Goal: Information Seeking & Learning: Learn about a topic

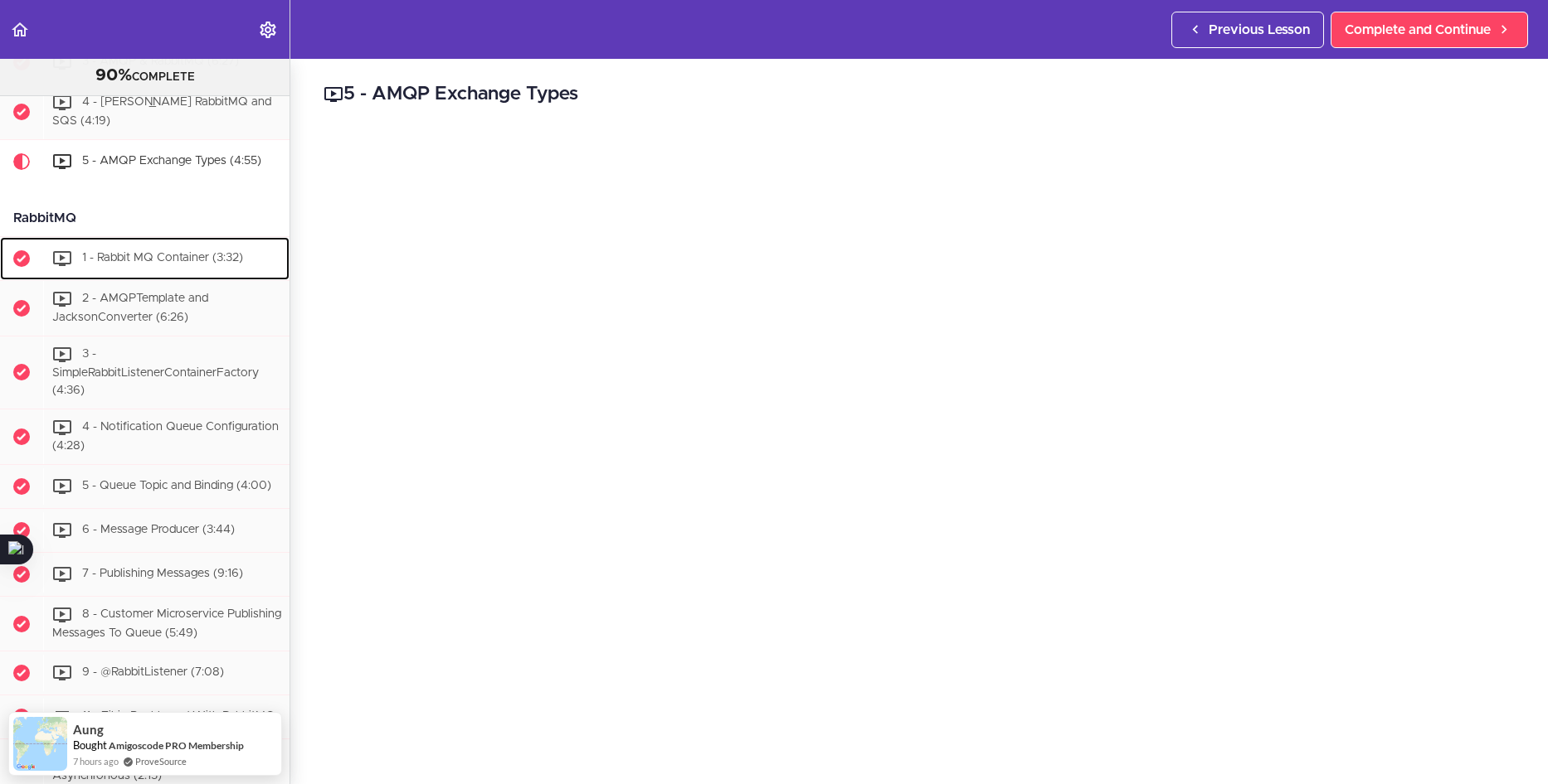
click at [116, 264] on span "1 - Rabbit MQ Container (3:32)" at bounding box center [163, 258] width 161 height 12
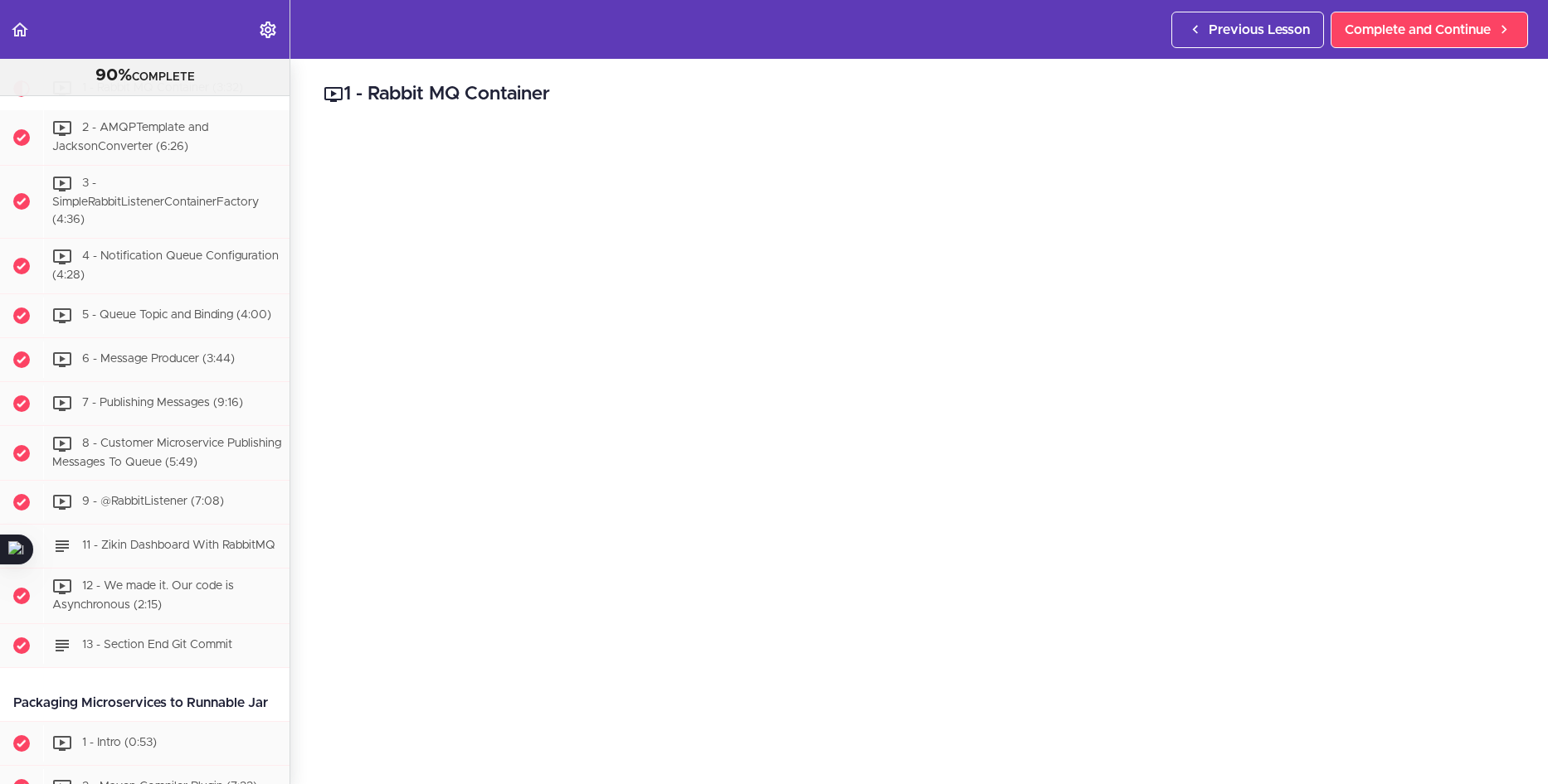
click at [1199, 101] on h2 "1 - Rabbit MQ Container" at bounding box center [918, 94] width 1191 height 28
click at [159, 165] on div "2 - AMQPTemplate and JacksonConverter (6:26)" at bounding box center [166, 137] width 247 height 55
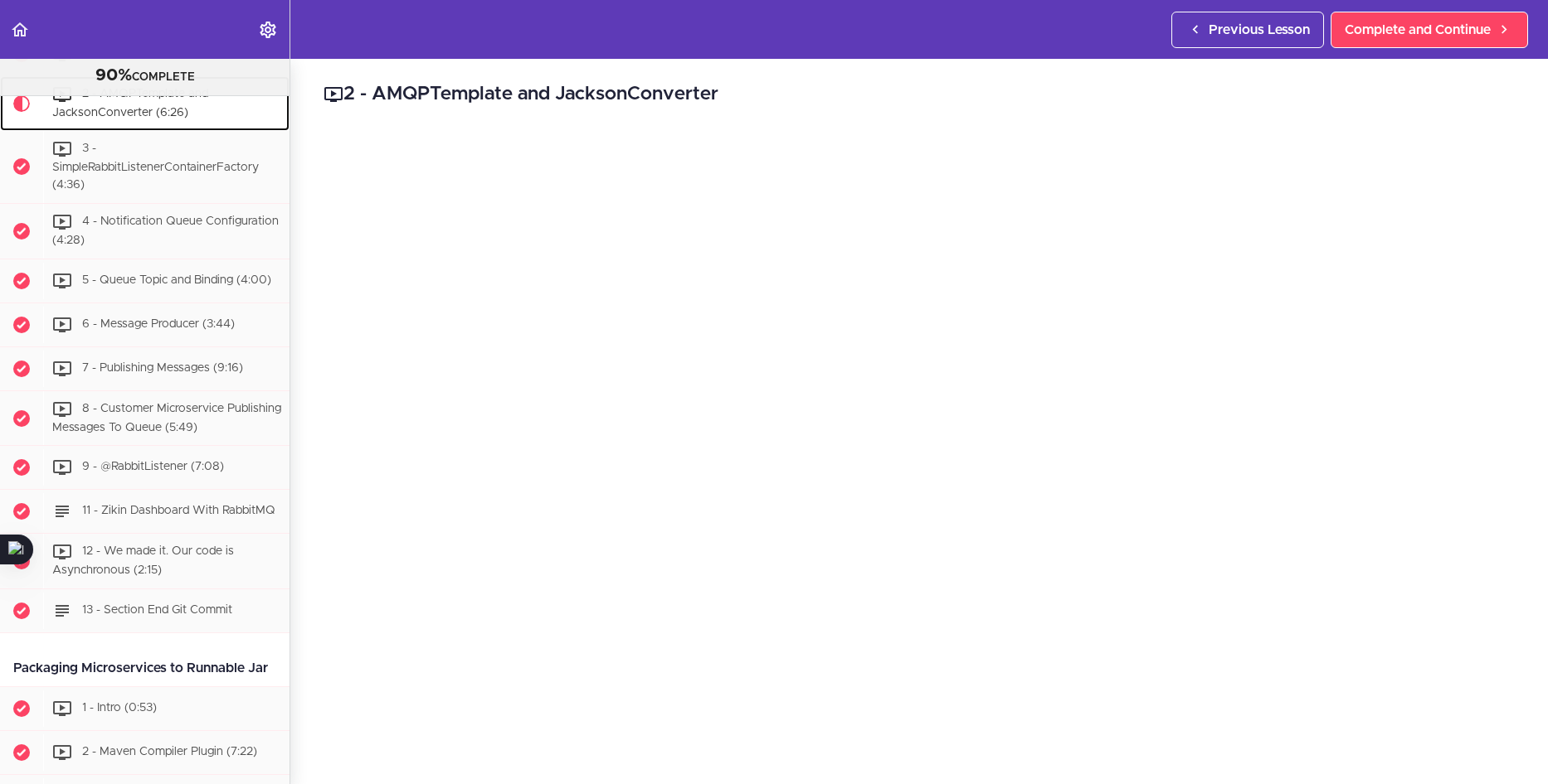
scroll to position [3433, 0]
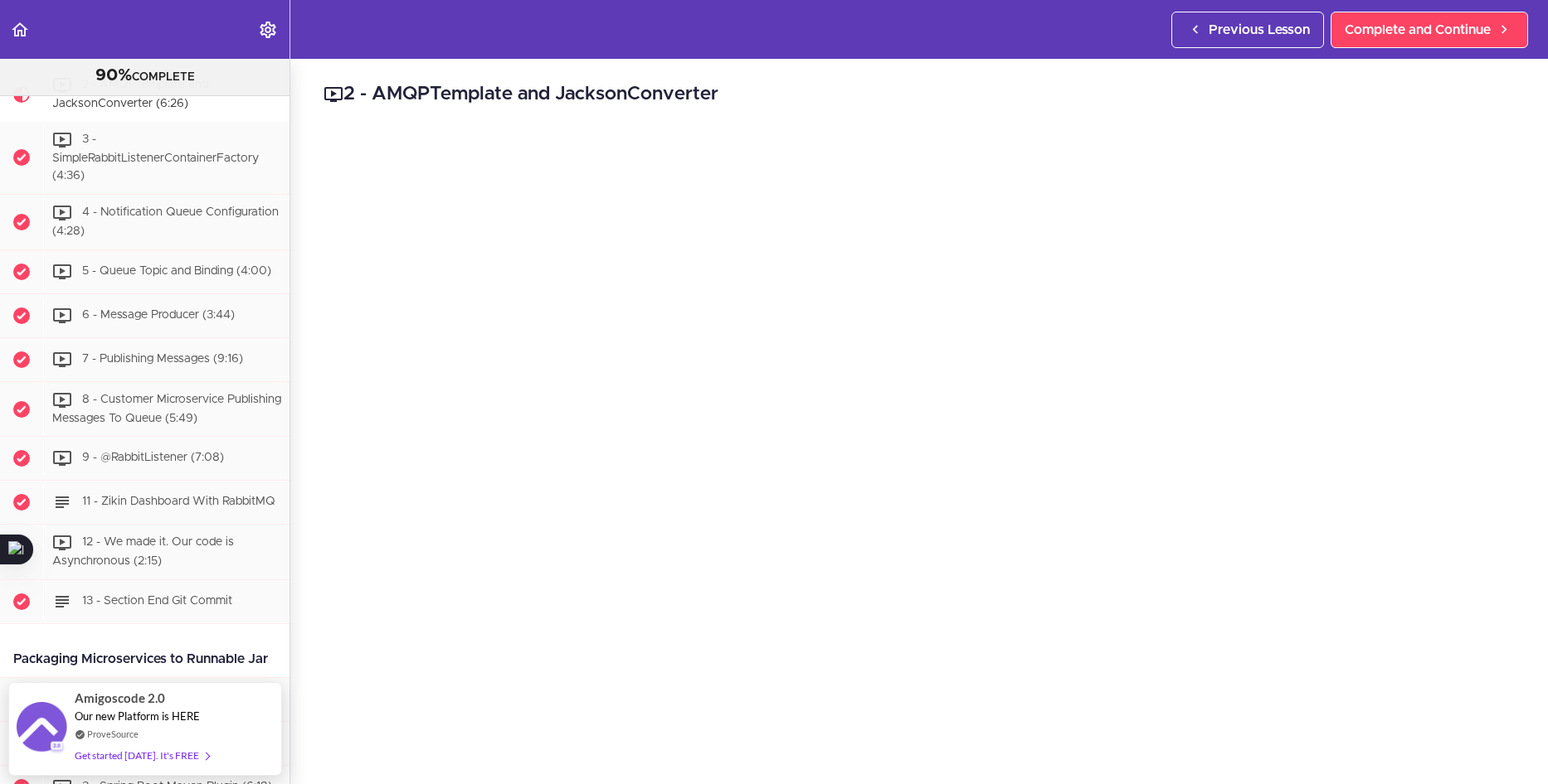
drag, startPoint x: 255, startPoint y: 717, endPoint x: 440, endPoint y: 824, distance: 213.7
click at [440, 784] on html "Autoplay Autocomplete Previous Lesson Complete and Continue Microservices and D…" at bounding box center [774, 400] width 1548 height 801
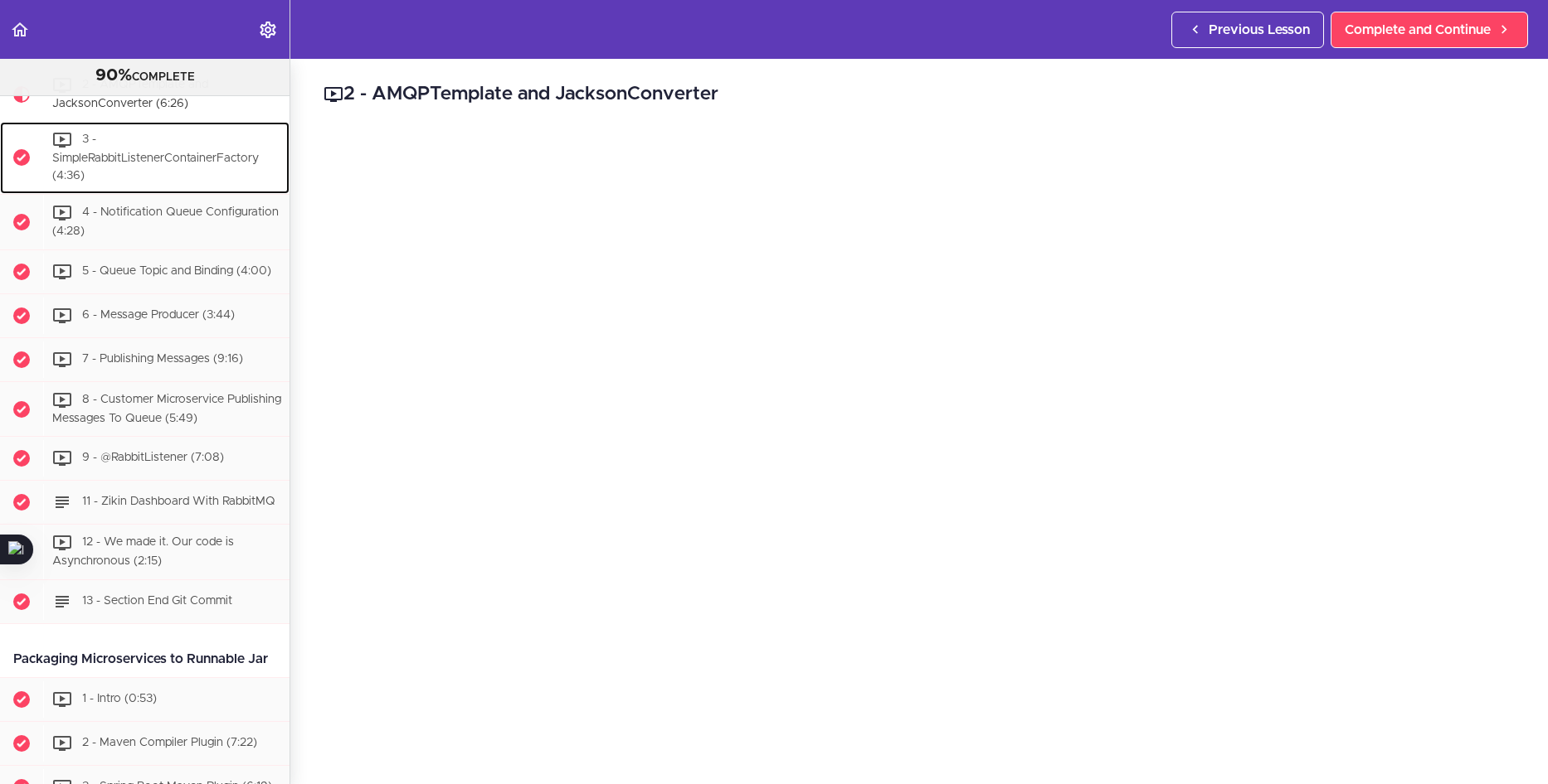
click at [190, 194] on div "3 - SimpleRabbitListenerContainerFactory (4:36)" at bounding box center [166, 157] width 247 height 72
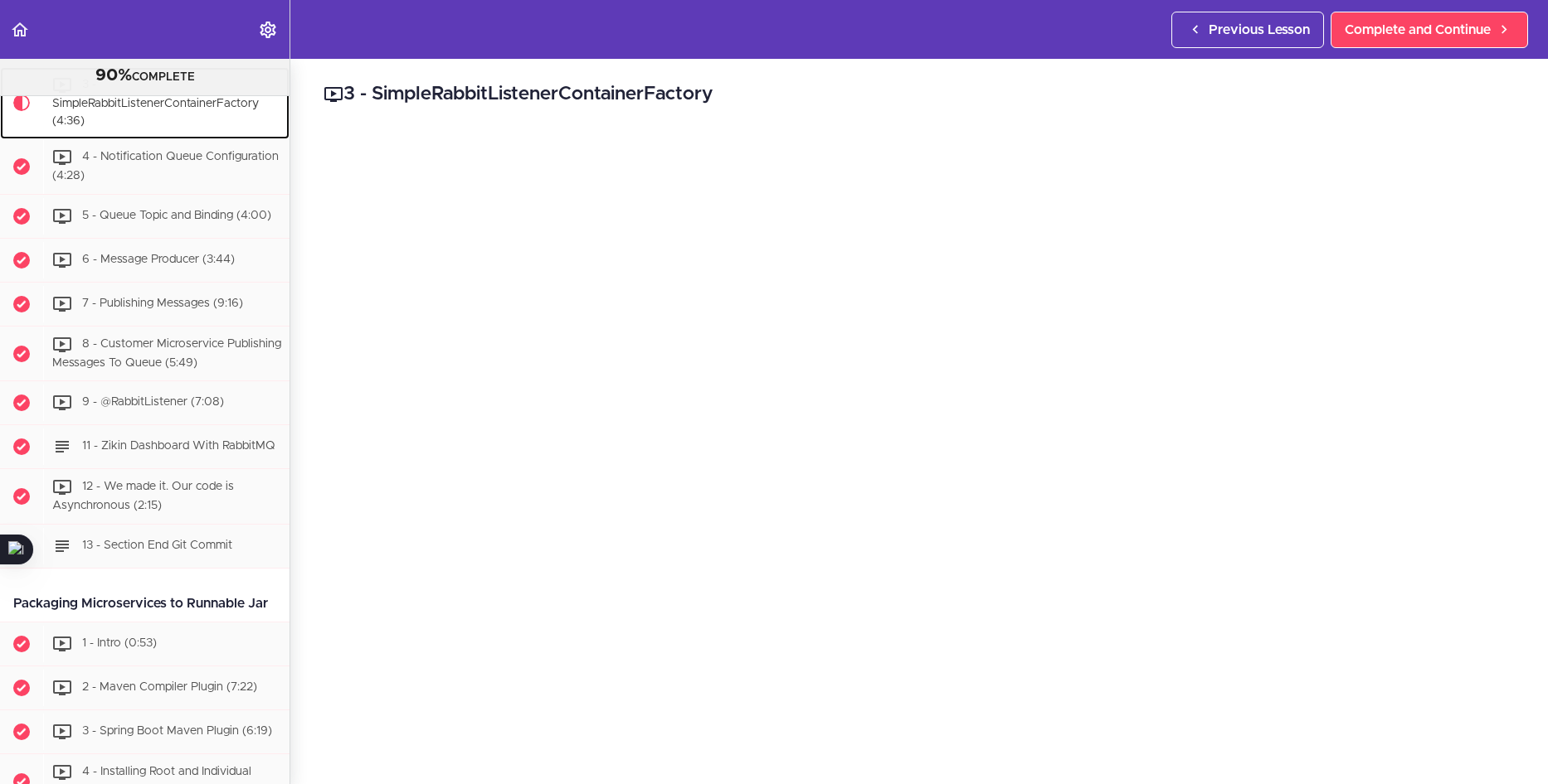
scroll to position [3488, 0]
